Goal: Information Seeking & Learning: Learn about a topic

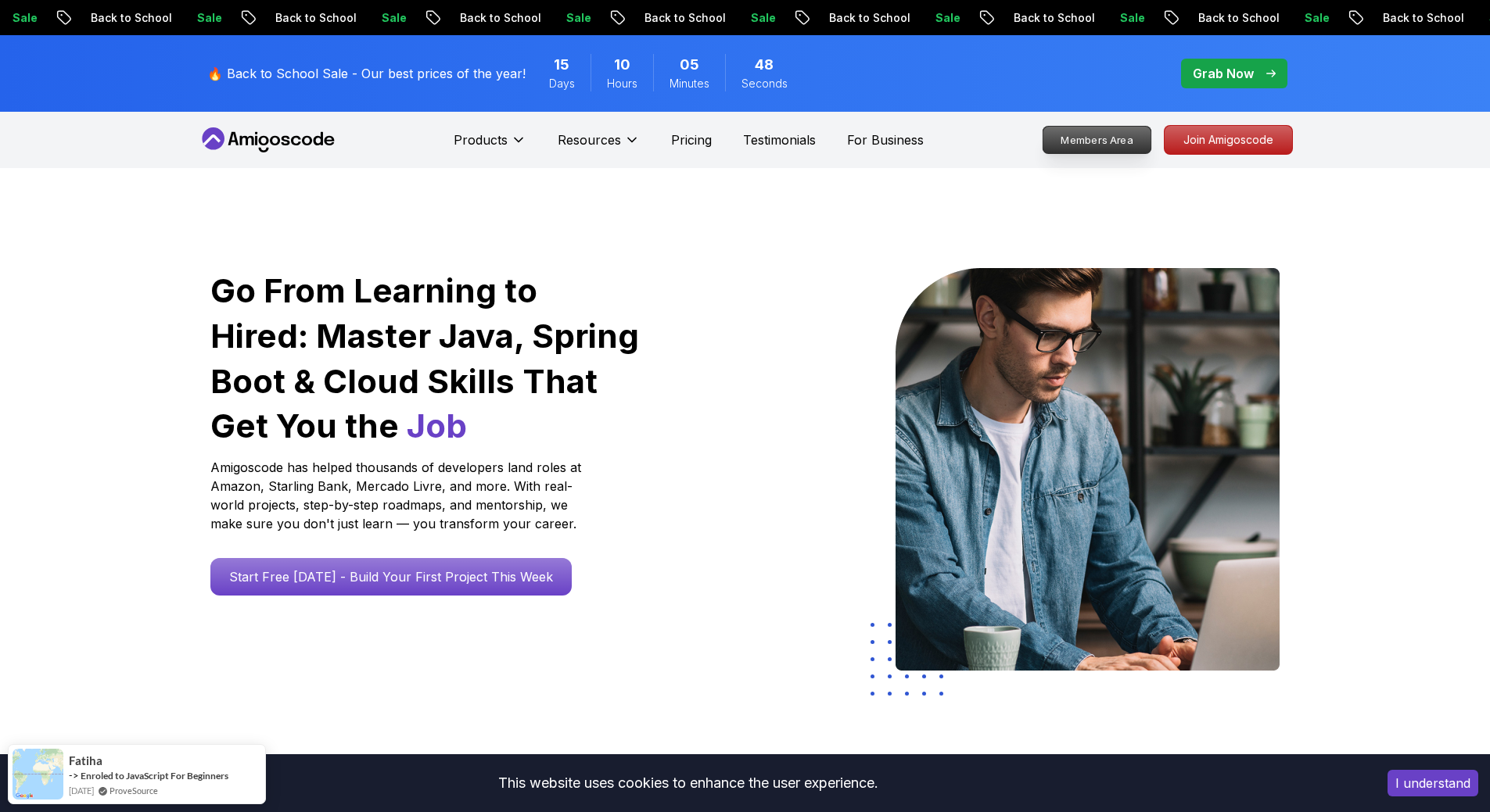
click at [1113, 143] on p "Members Area" at bounding box center [1097, 140] width 108 height 27
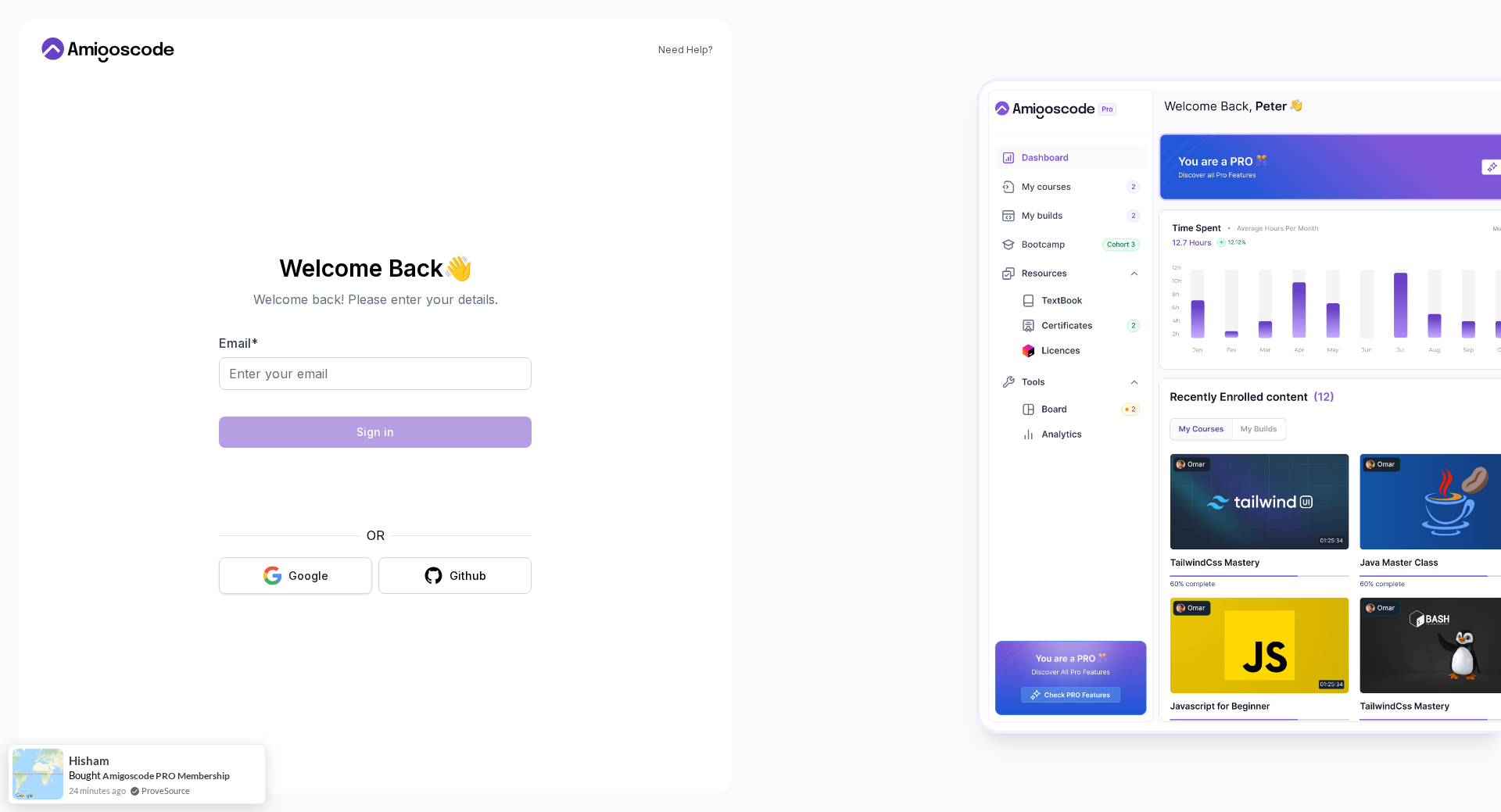
click at [320, 582] on div "Google" at bounding box center [308, 576] width 40 height 16
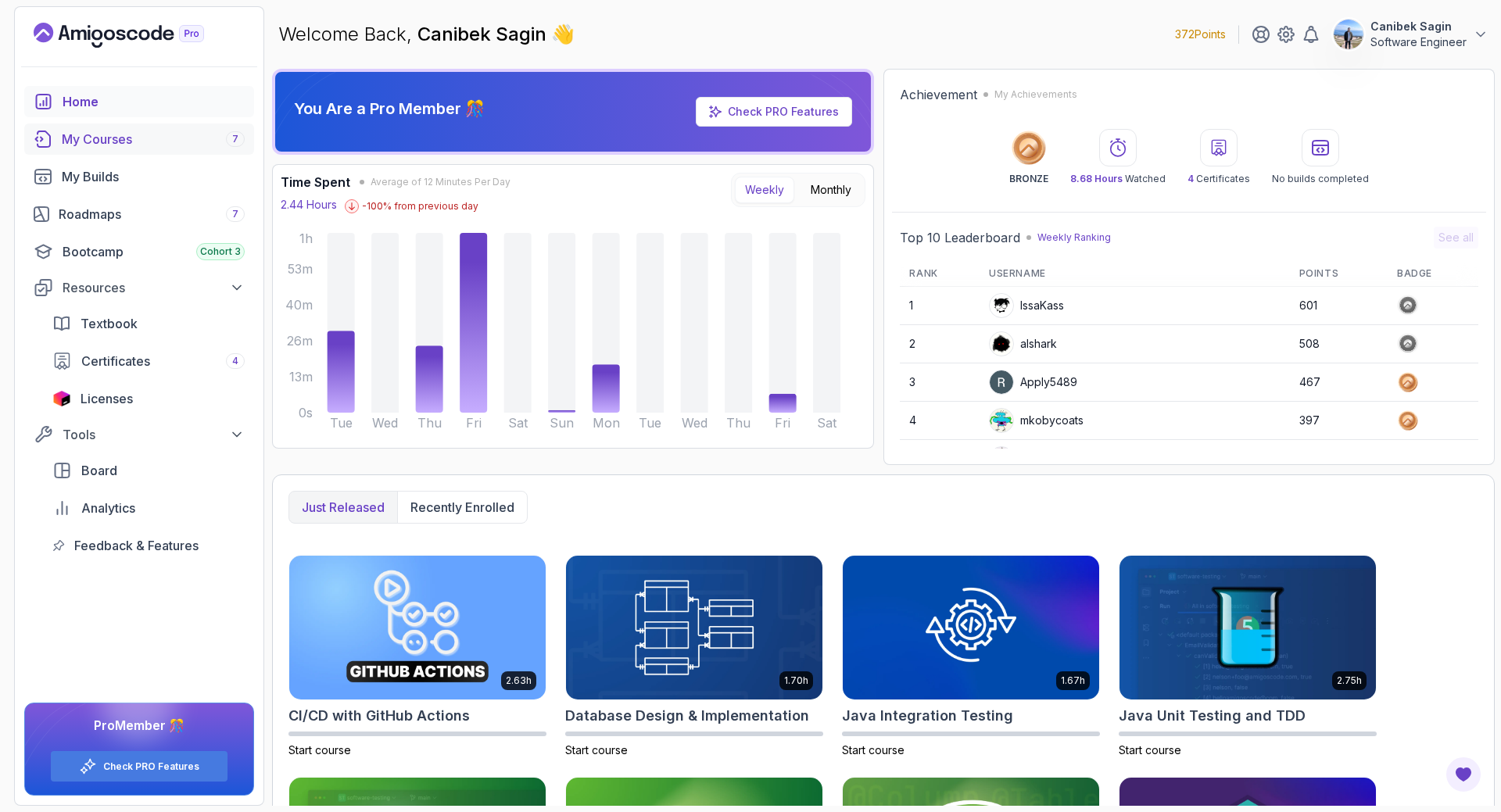
click at [126, 135] on div "My Courses 7" at bounding box center [153, 139] width 183 height 19
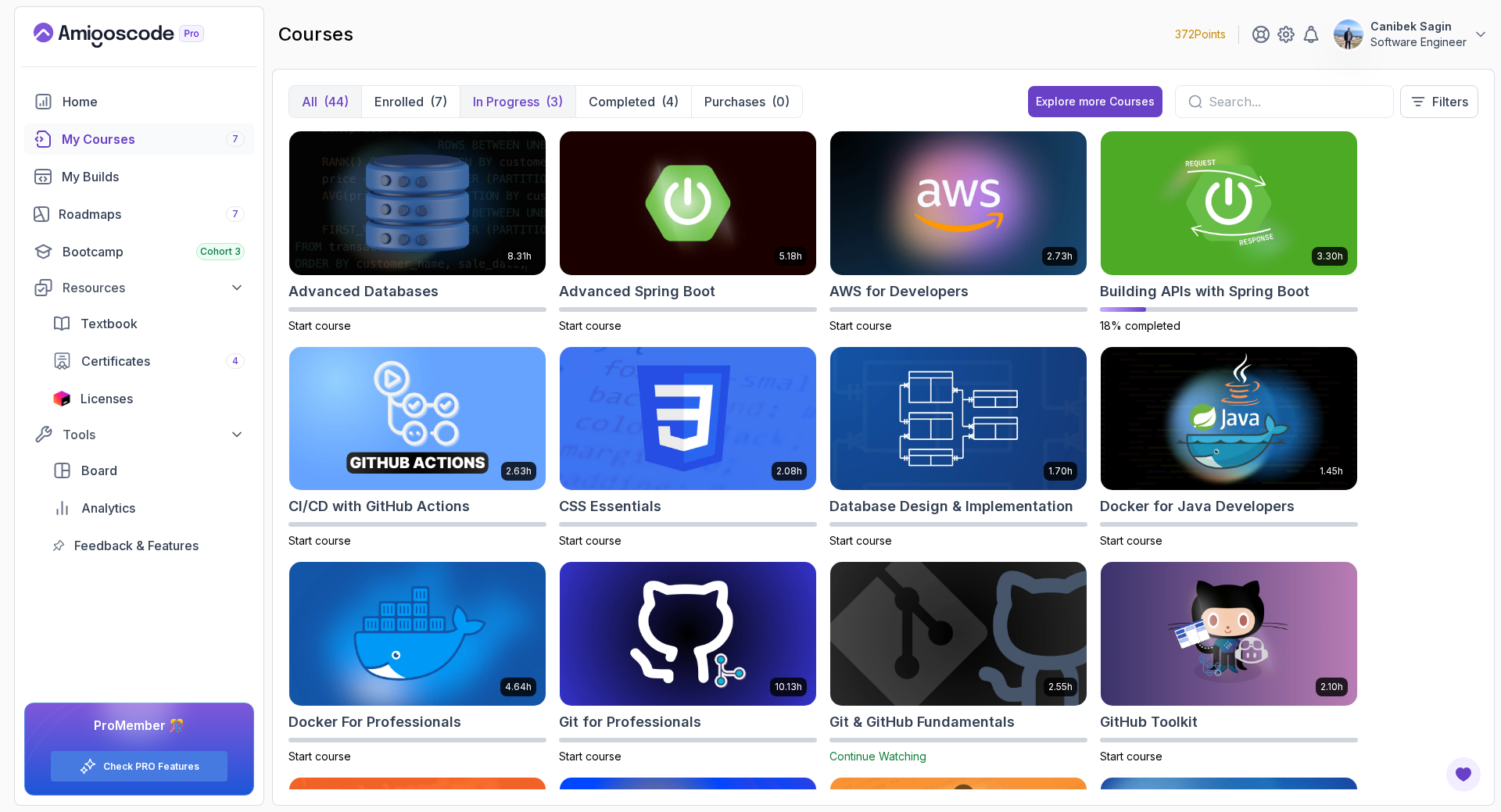
click at [530, 94] on p "In Progress" at bounding box center [506, 101] width 66 height 19
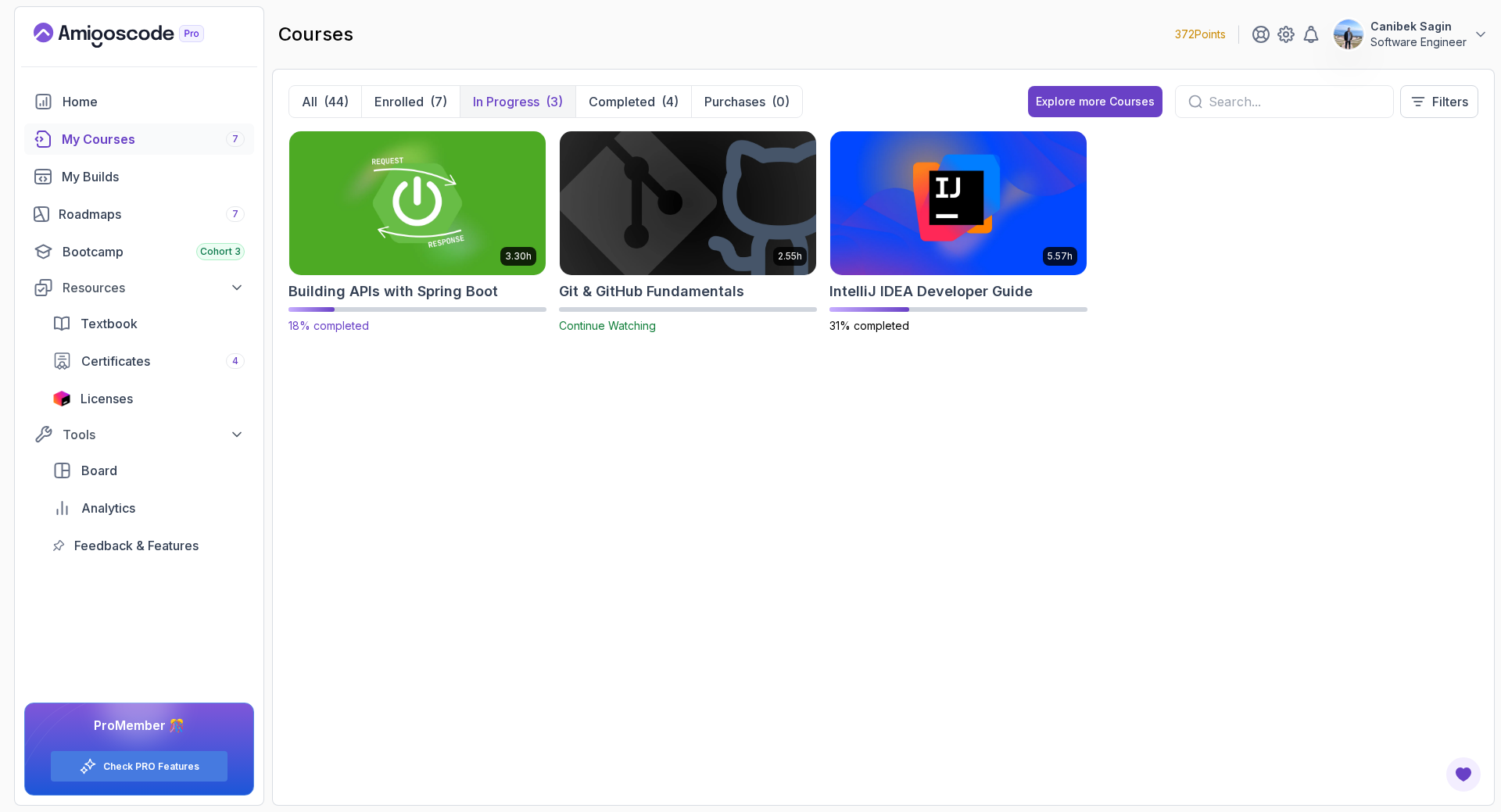
click at [391, 295] on h2 "Building APIs with Spring Boot" at bounding box center [393, 291] width 210 height 22
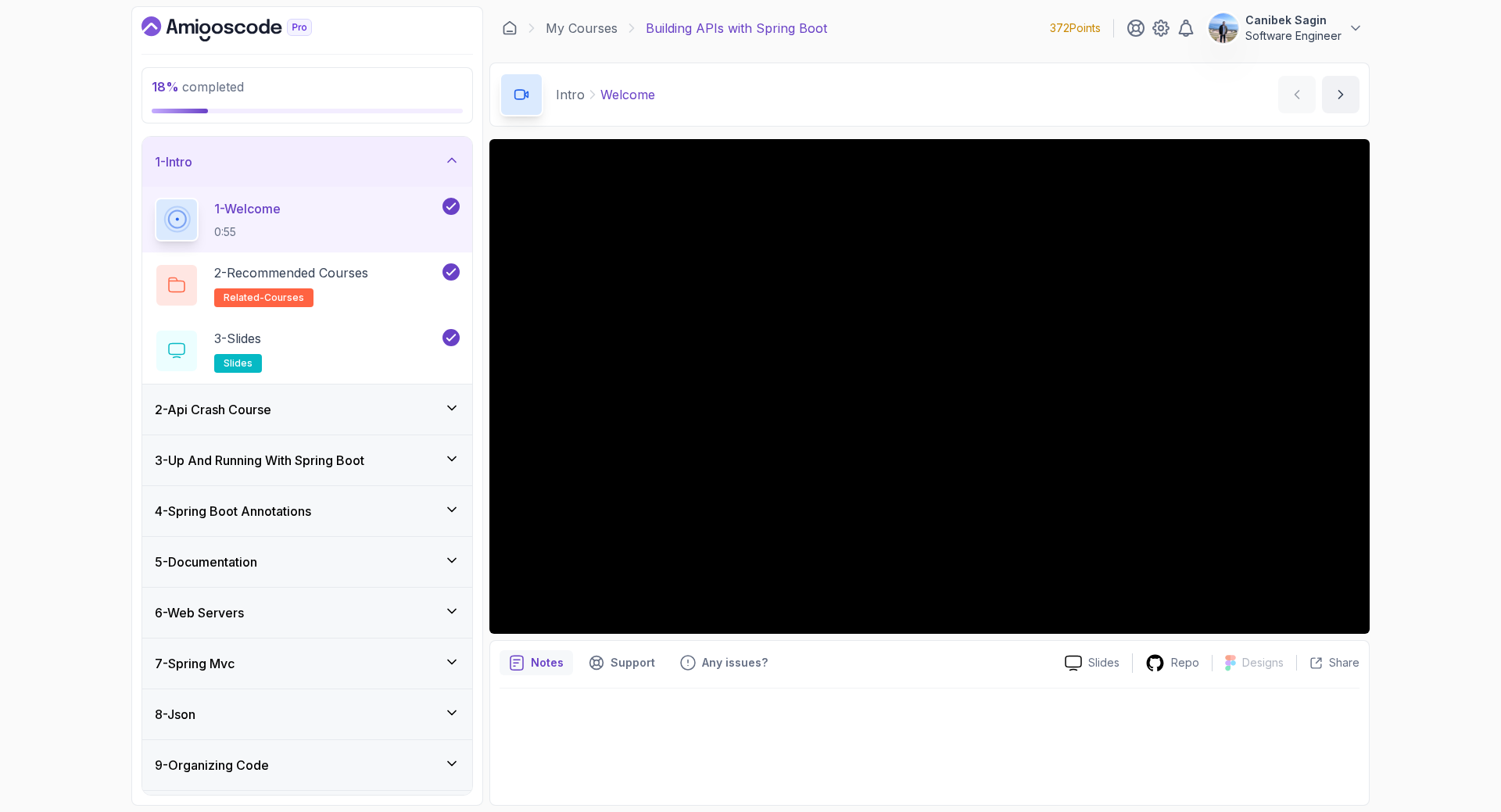
click at [407, 165] on div "1 - Intro" at bounding box center [307, 161] width 305 height 19
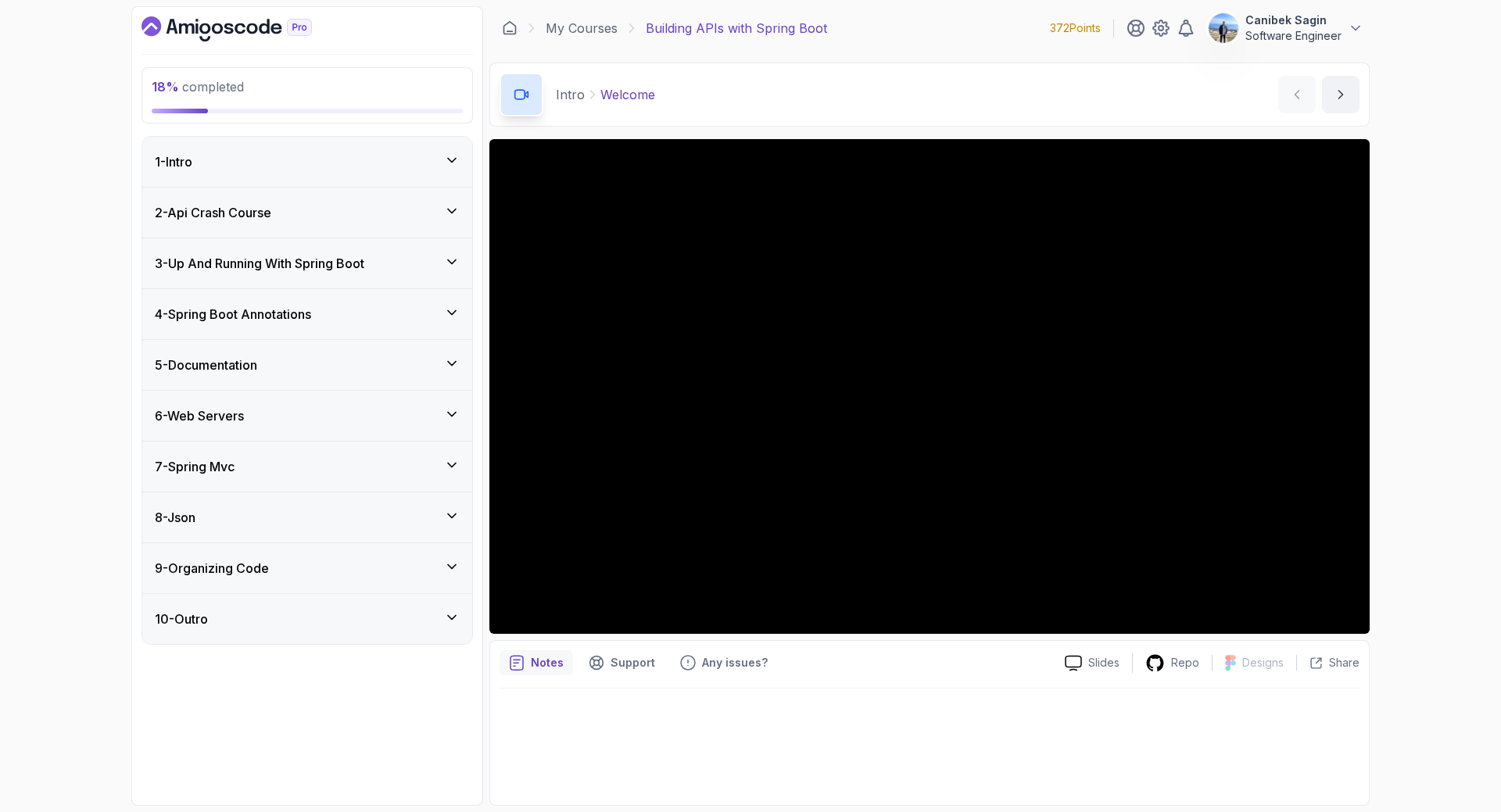
click at [363, 371] on div "5 - Documentation" at bounding box center [307, 365] width 305 height 19
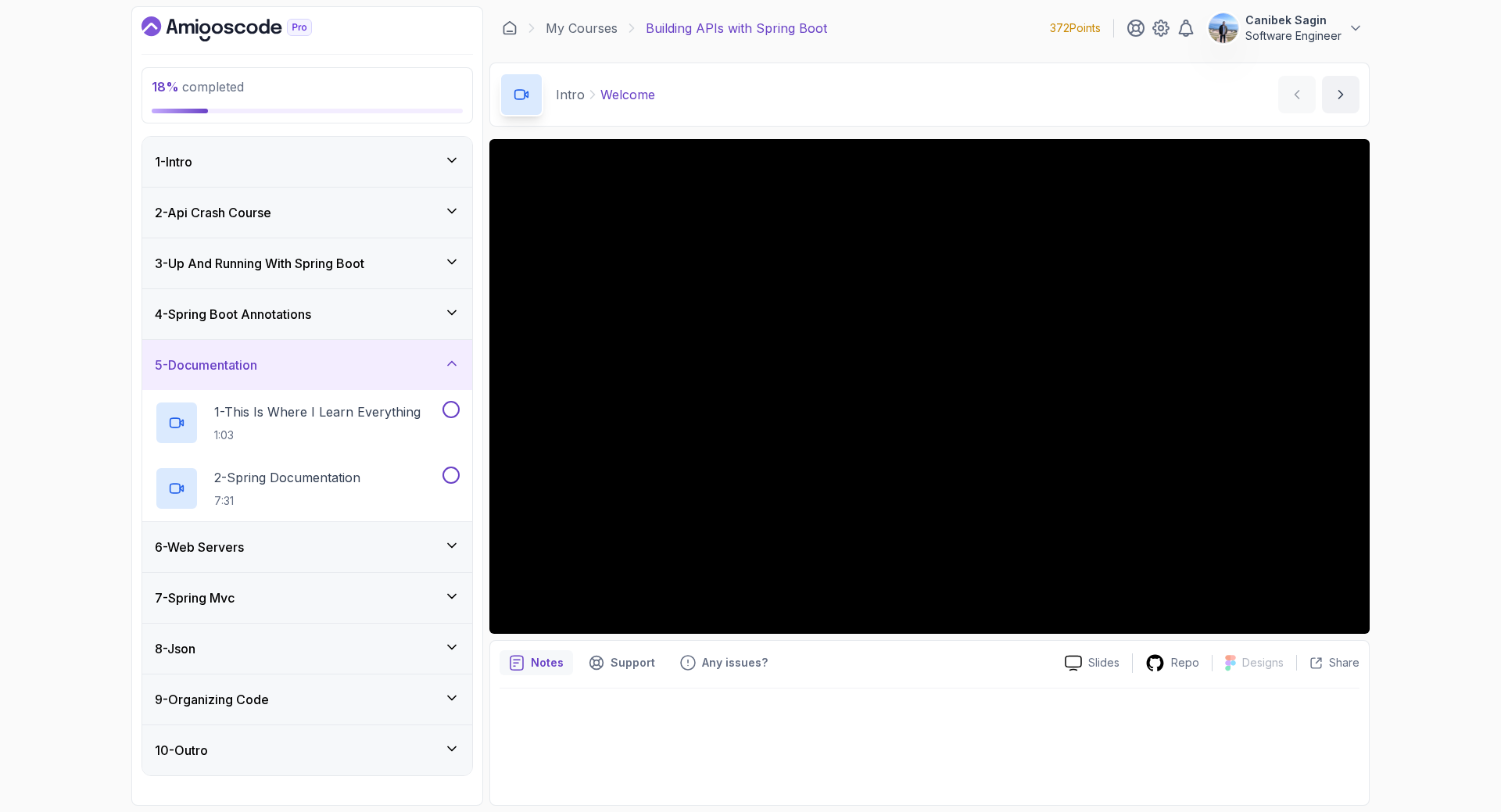
click at [371, 298] on div "4 - Spring Boot Annotations" at bounding box center [307, 314] width 330 height 50
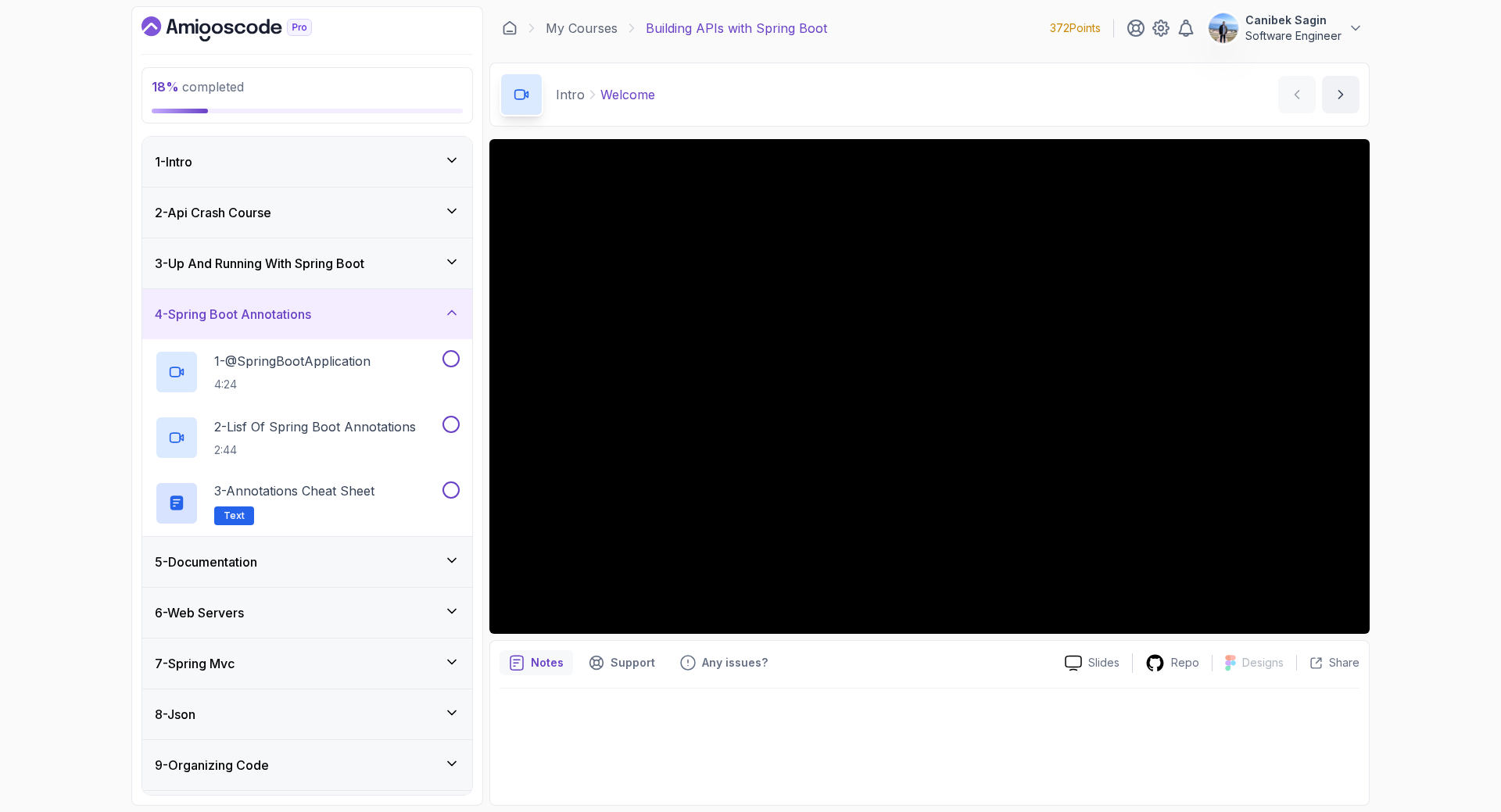
click at [368, 273] on div "3 - Up And Running With Spring Boot" at bounding box center [307, 263] width 330 height 50
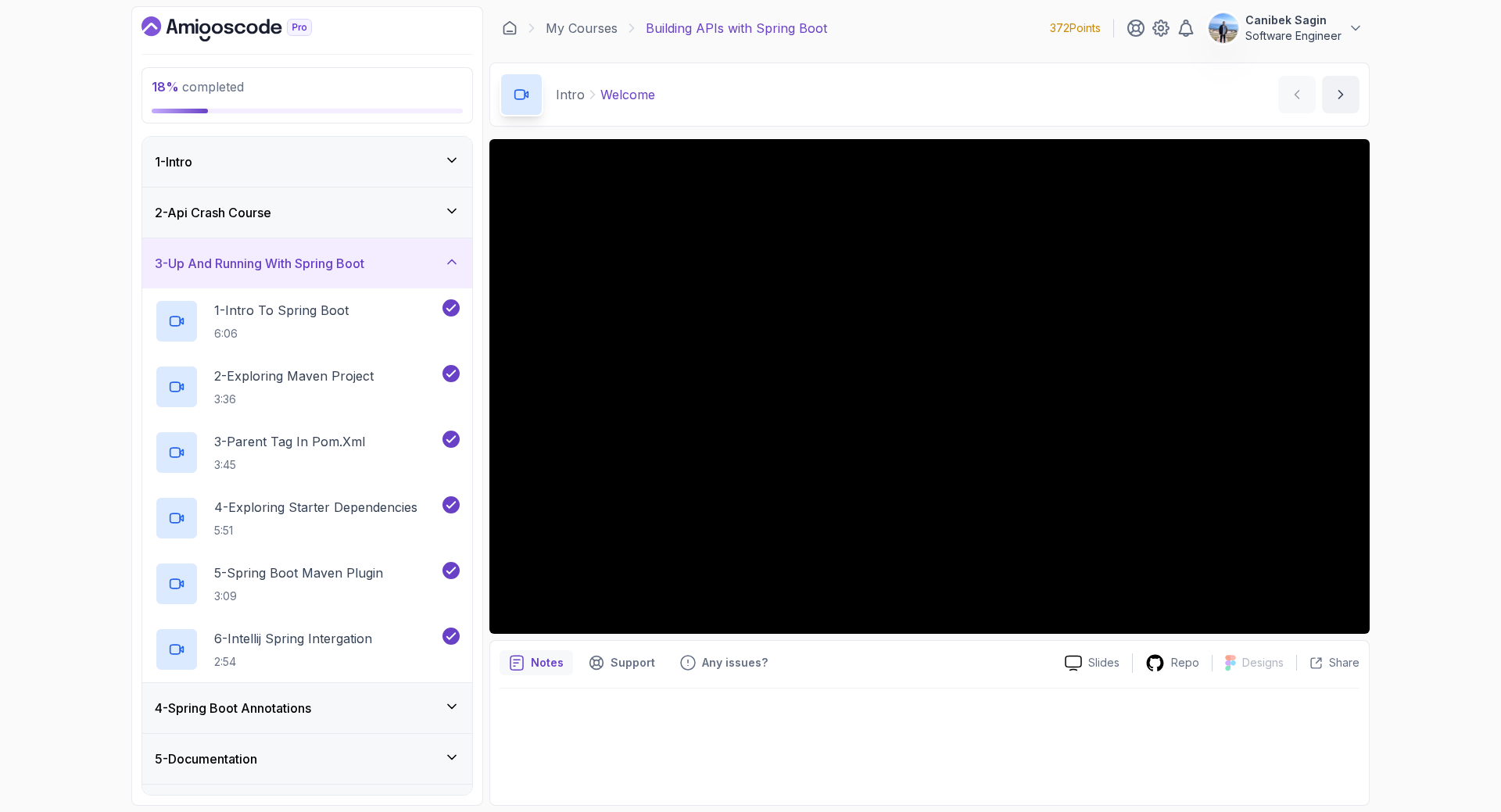
click at [367, 724] on div "4 - Spring Boot Annotations" at bounding box center [307, 708] width 330 height 50
